Goal: Use online tool/utility: Utilize a website feature to perform a specific function

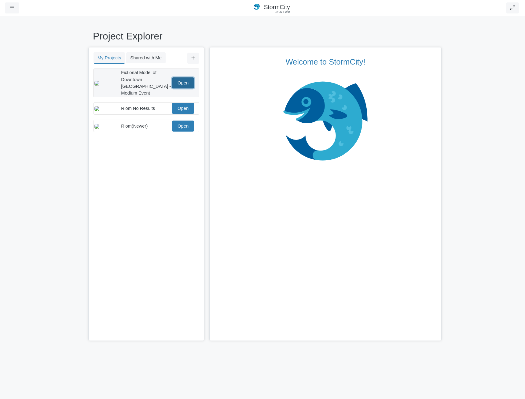
click at [187, 82] on link "Open" at bounding box center [183, 82] width 22 height 11
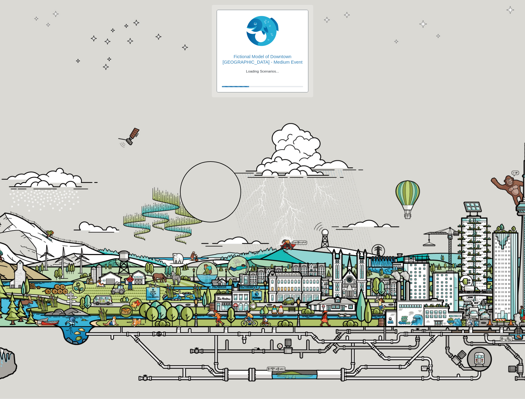
click at [211, 192] on div at bounding box center [210, 191] width 61 height 61
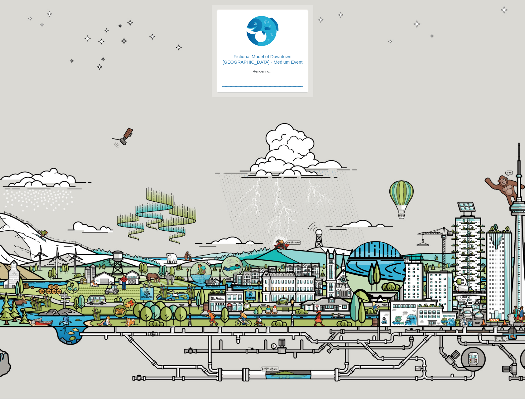
checkbox input "true"
type input "Visible"
checkbox input "true"
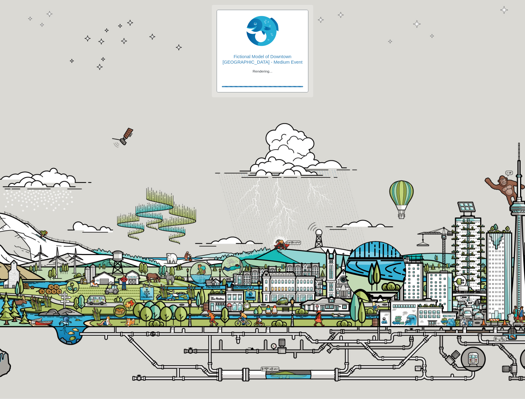
type input "2"
type input "0"
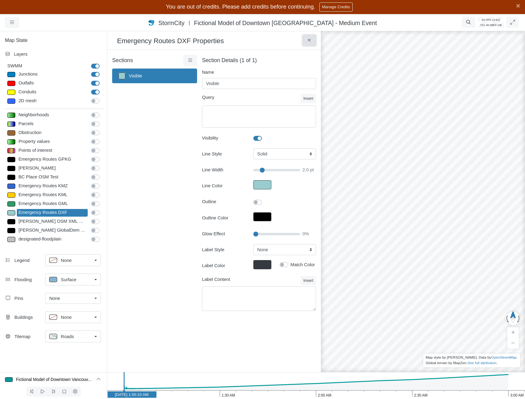
click at [313, 39] on button at bounding box center [310, 40] width 14 height 11
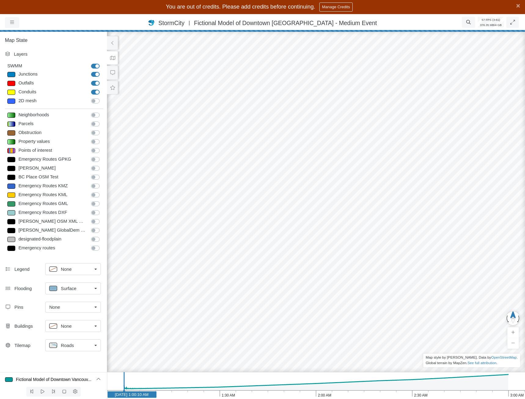
type input "2"
click at [102, 245] on label "Emergency routes" at bounding box center [102, 245] width 0 height 0
click at [96, 248] on input "Emergency routes" at bounding box center [93, 248] width 5 height 6
checkbox input "true"
